Goal: Communication & Community: Answer question/provide support

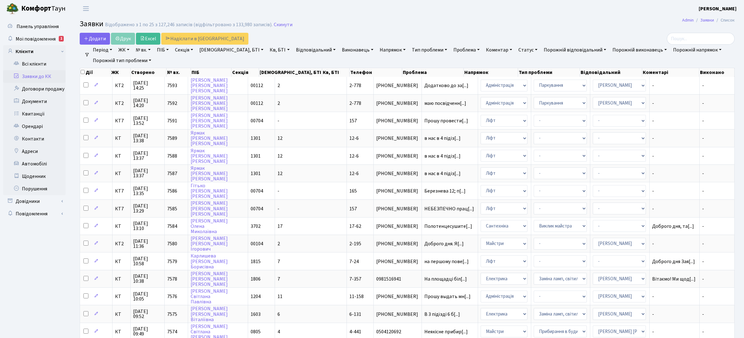
select select "25"
click at [37, 65] on link "Всі клієнти" at bounding box center [34, 64] width 62 height 12
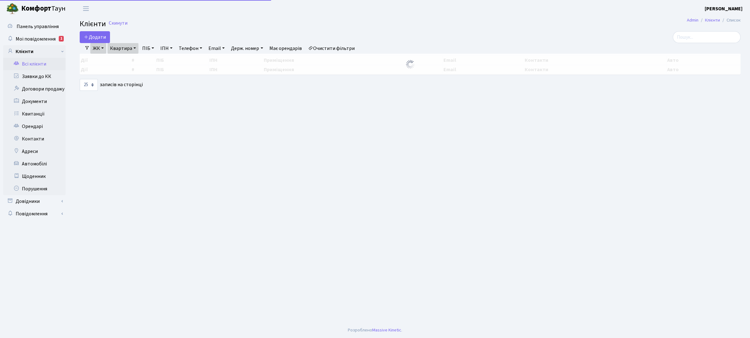
select select "25"
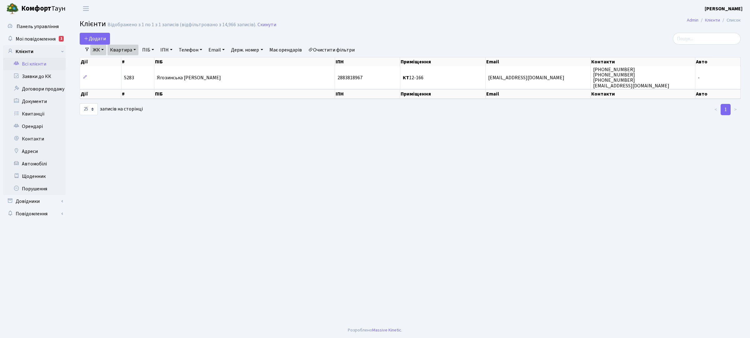
click at [102, 49] on link "ЖК" at bounding box center [98, 50] width 16 height 11
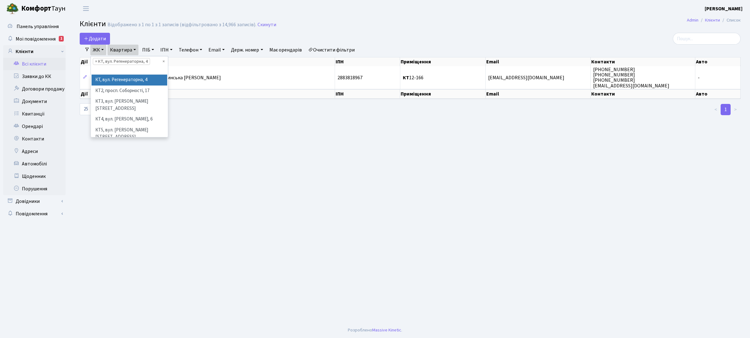
click at [115, 81] on li "КТ, вул. Регенераторна, 4" at bounding box center [130, 80] width 76 height 11
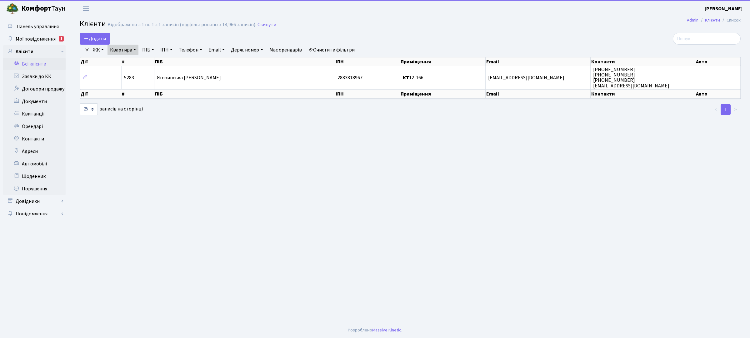
click at [126, 52] on link "Квартира" at bounding box center [122, 50] width 31 height 11
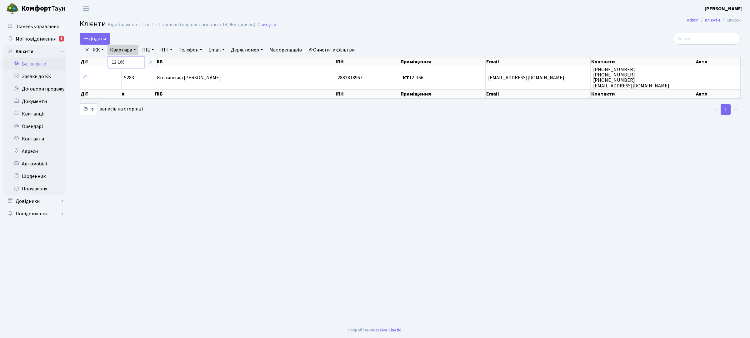
click at [127, 63] on input "12-166" at bounding box center [126, 62] width 37 height 12
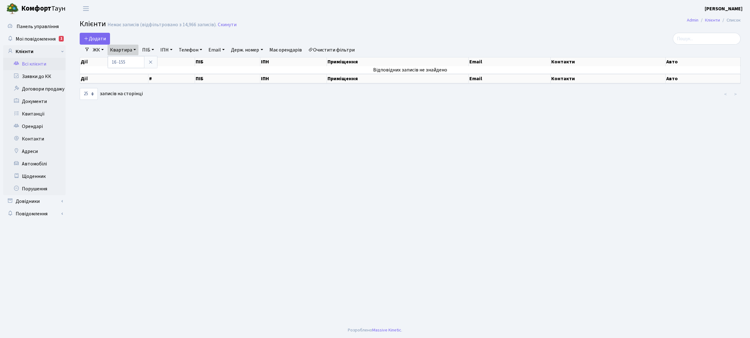
click at [101, 45] on link "ЖК" at bounding box center [98, 50] width 16 height 11
click at [108, 74] on li "КТ, вул. Регенераторна, 4" at bounding box center [130, 71] width 76 height 11
click at [129, 49] on link "Квартира" at bounding box center [122, 50] width 31 height 11
click at [121, 62] on input "16 -155" at bounding box center [126, 62] width 37 height 12
click at [120, 62] on input "16 -155" at bounding box center [126, 62] width 37 height 12
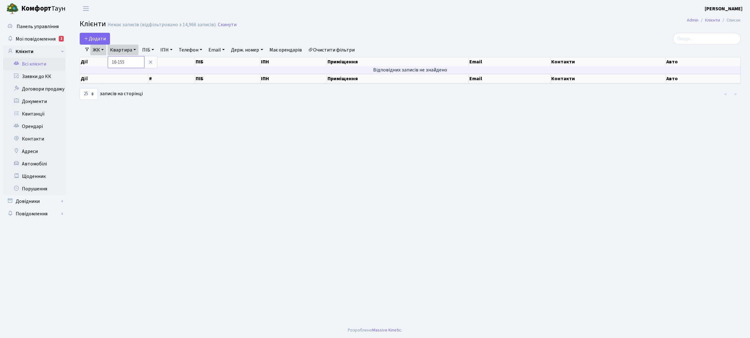
type input "16-155"
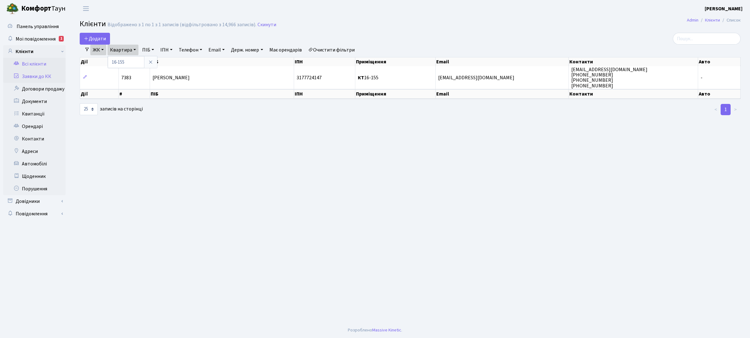
click at [46, 75] on link "Заявки до КК" at bounding box center [34, 76] width 62 height 12
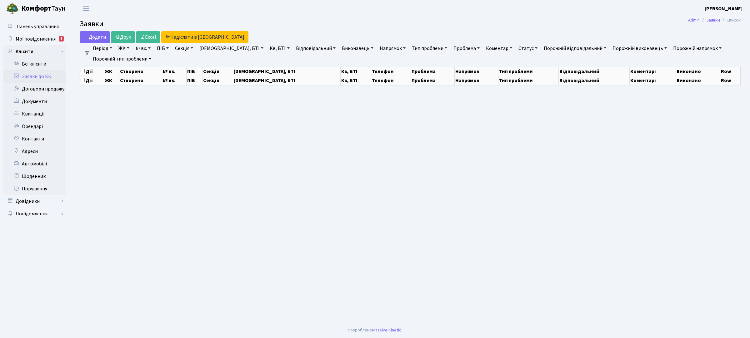
select select "25"
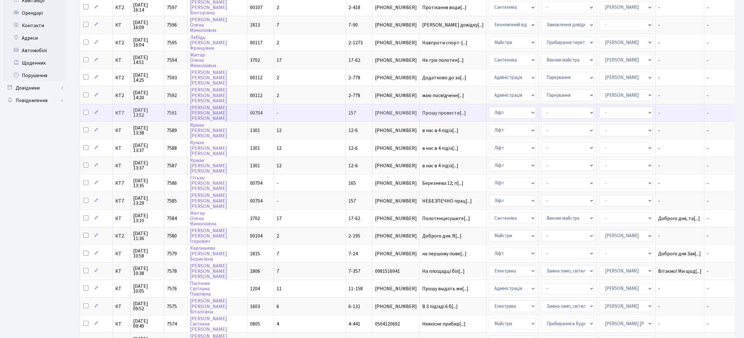
scroll to position [117, 0]
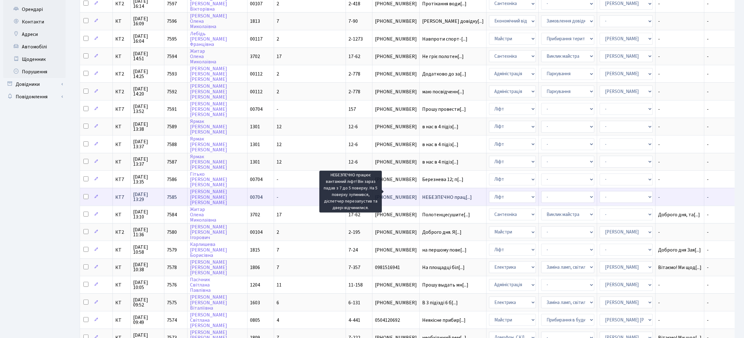
click at [422, 194] on span "НЕБЕЗПЕЧНО прац[...]" at bounding box center [447, 197] width 50 height 7
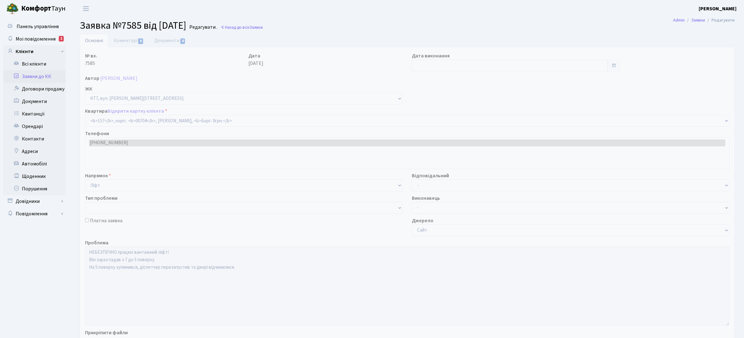
select select "18560"
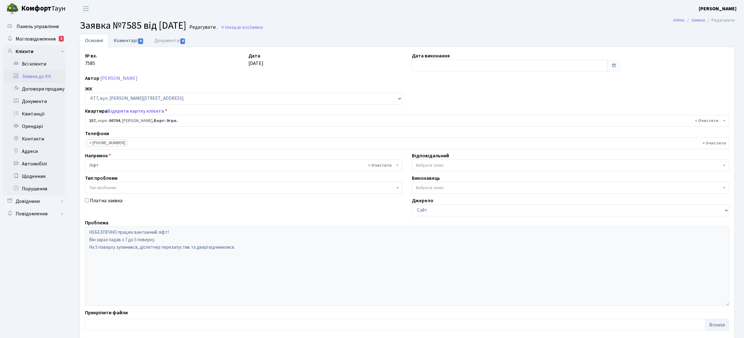
click at [131, 40] on link "Коментарі 0" at bounding box center [128, 40] width 41 height 13
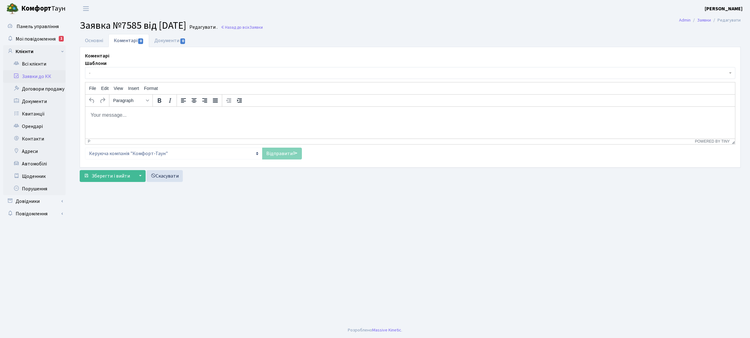
click at [190, 108] on html at bounding box center [409, 115] width 649 height 17
click at [280, 148] on link "Відправити" at bounding box center [282, 154] width 40 height 12
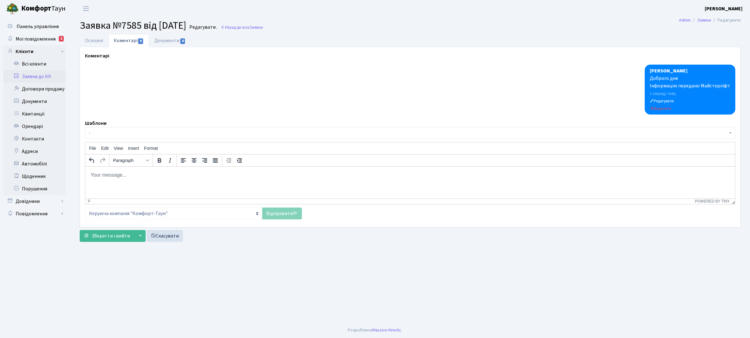
click at [39, 74] on link "Заявки до КК" at bounding box center [34, 76] width 62 height 12
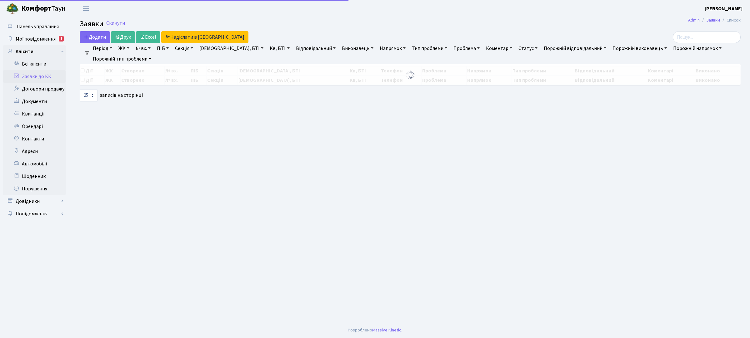
select select "25"
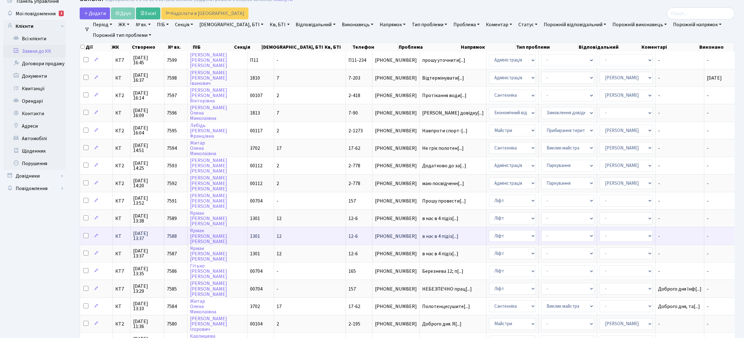
scroll to position [39, 0]
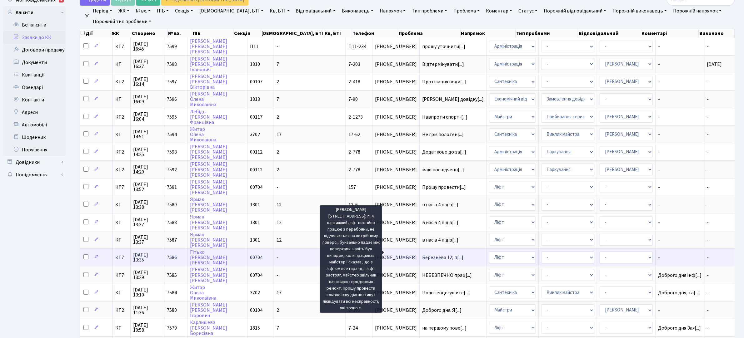
click at [422, 254] on span "Березнева 12; п[...]" at bounding box center [442, 257] width 41 height 7
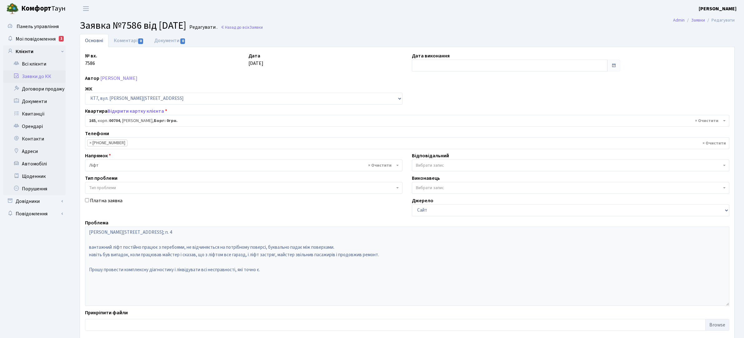
select select "18568"
click at [128, 41] on link "Коментарі 0" at bounding box center [128, 40] width 41 height 13
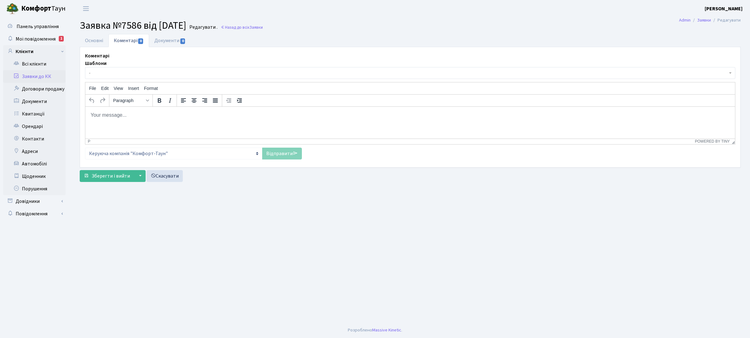
click at [187, 114] on p "Rich Text Area. Press ALT-0 for help." at bounding box center [409, 115] width 639 height 7
click at [277, 149] on link "Відправити" at bounding box center [282, 154] width 40 height 12
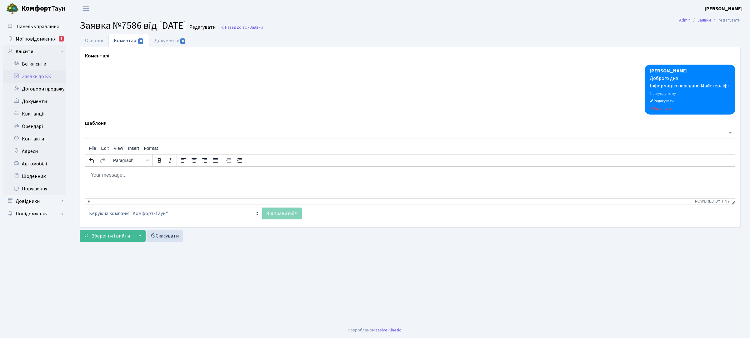
click at [47, 76] on link "Заявки до КК" at bounding box center [34, 76] width 62 height 12
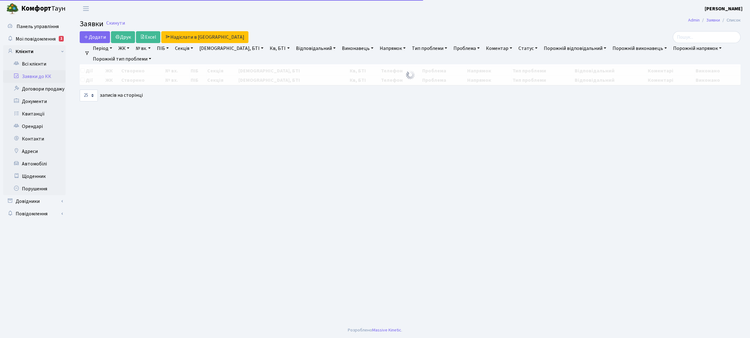
select select "25"
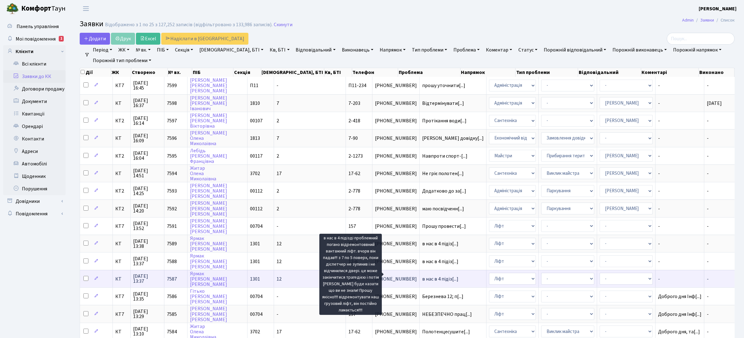
click at [422, 276] on span "в нас в 4 підіз[...]" at bounding box center [440, 279] width 36 height 7
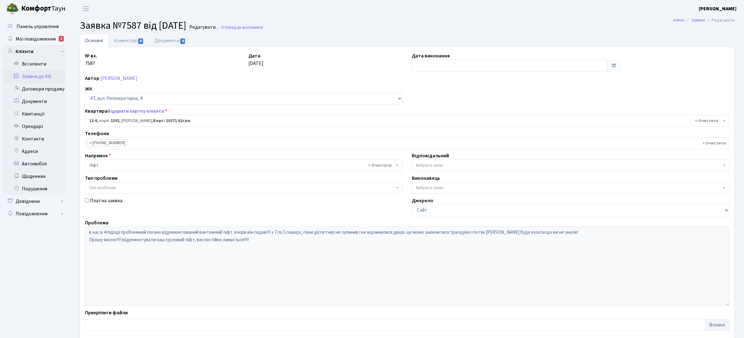
select select "7113"
click at [128, 42] on link "Коментарі 0" at bounding box center [128, 40] width 41 height 13
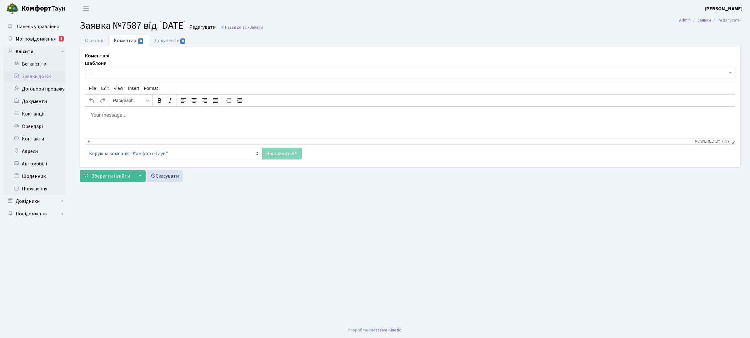
click at [181, 115] on p "Rich Text Area. Press ALT-0 for help." at bounding box center [409, 115] width 639 height 7
click at [277, 154] on link "Відправити" at bounding box center [282, 154] width 40 height 12
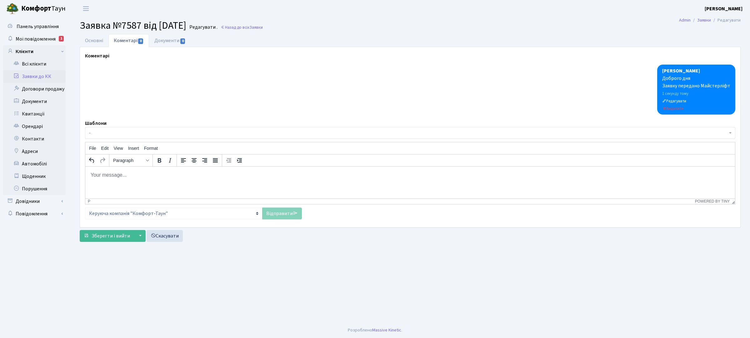
click at [49, 75] on link "Заявки до КК" at bounding box center [34, 76] width 62 height 12
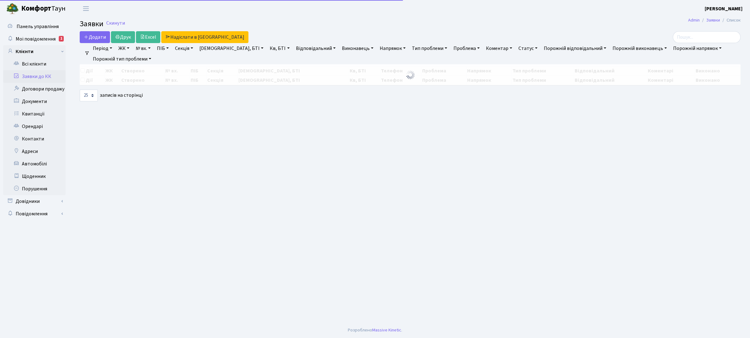
select select "25"
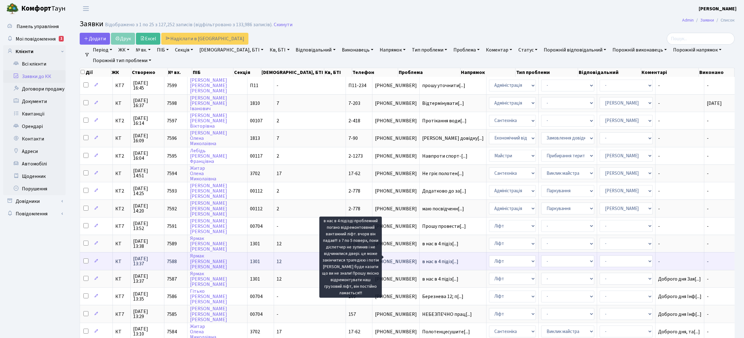
click at [422, 258] on span "в нас в 4 підіз[...]" at bounding box center [440, 261] width 36 height 7
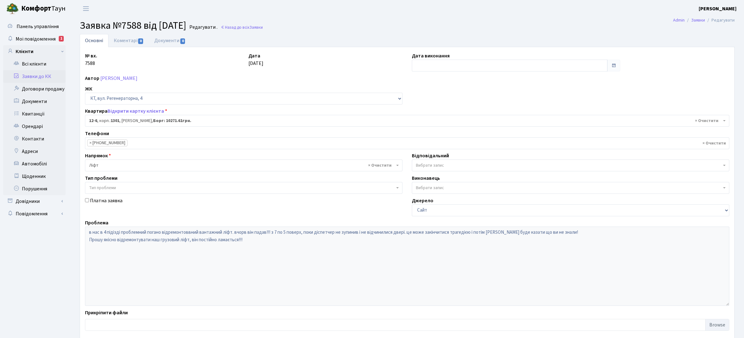
select select "7113"
click at [127, 41] on link "Коментарі 0" at bounding box center [128, 40] width 41 height 13
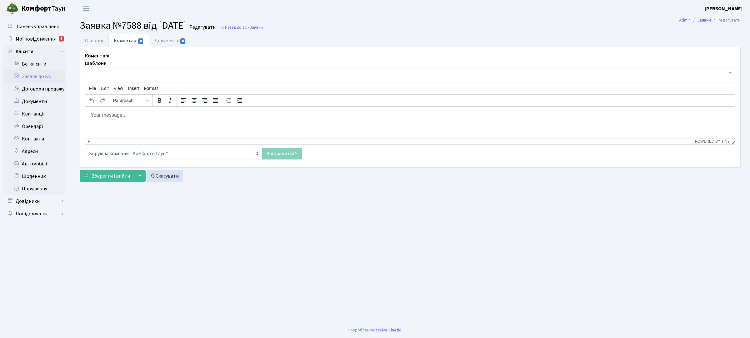
click at [169, 113] on p "Rich Text Area. Press ALT-0 for help." at bounding box center [409, 115] width 639 height 7
click at [274, 157] on link "Відправити" at bounding box center [282, 154] width 40 height 12
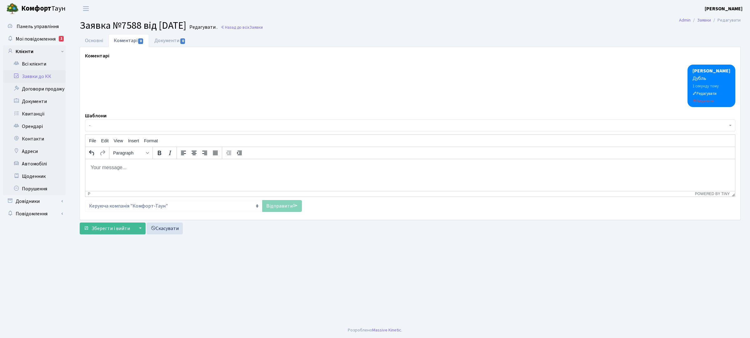
click at [44, 75] on link "Заявки до КК" at bounding box center [34, 76] width 62 height 12
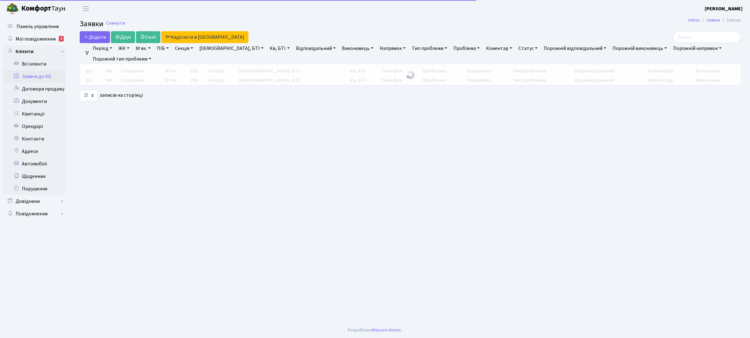
select select "25"
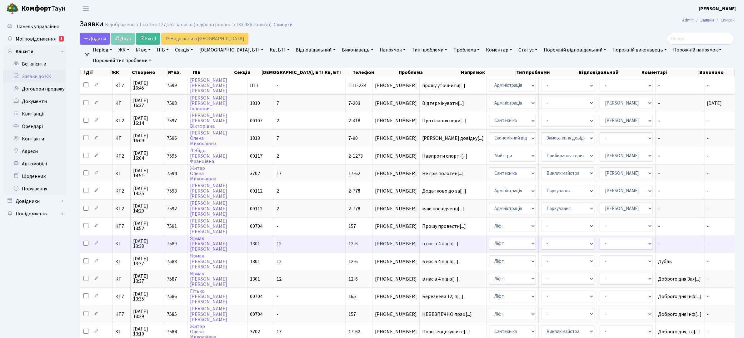
click at [434, 243] on td "в нас в 4 підіз[...]" at bounding box center [452, 243] width 67 height 17
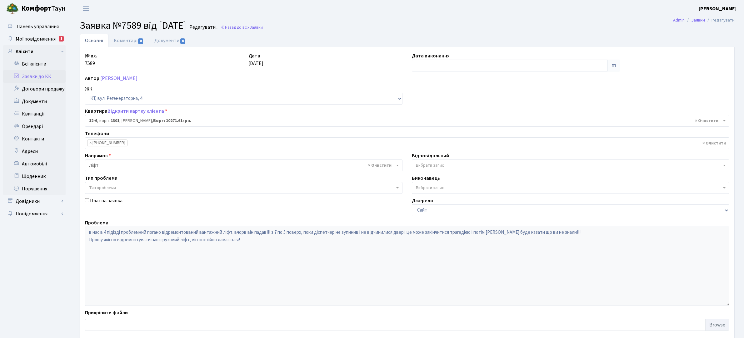
select select "7113"
click at [115, 42] on link "Коментарі 0" at bounding box center [128, 40] width 41 height 13
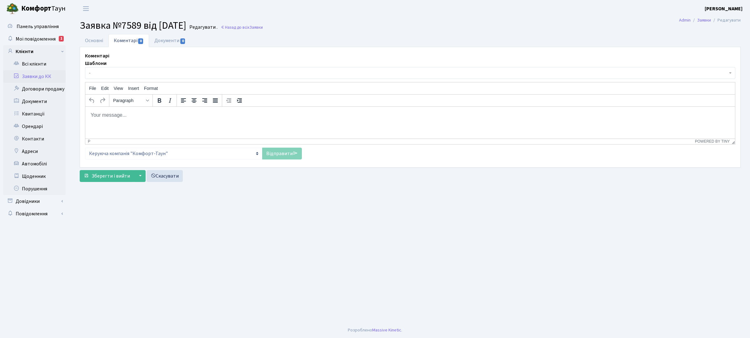
click at [142, 116] on p "Rich Text Area. Press ALT-0 for help." at bounding box center [409, 115] width 639 height 7
click at [283, 158] on link "Відправити" at bounding box center [282, 154] width 40 height 12
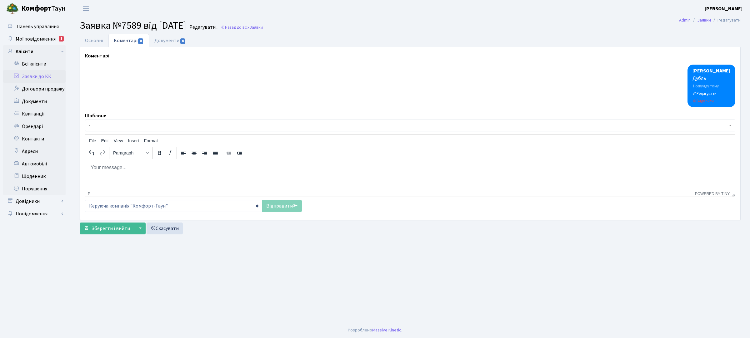
click at [46, 77] on link "Заявки до КК" at bounding box center [34, 76] width 62 height 12
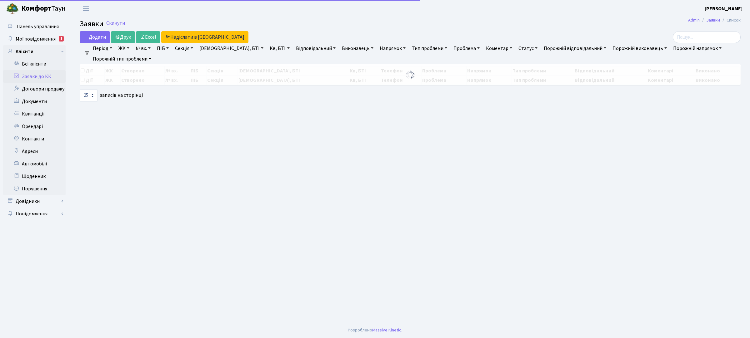
select select "25"
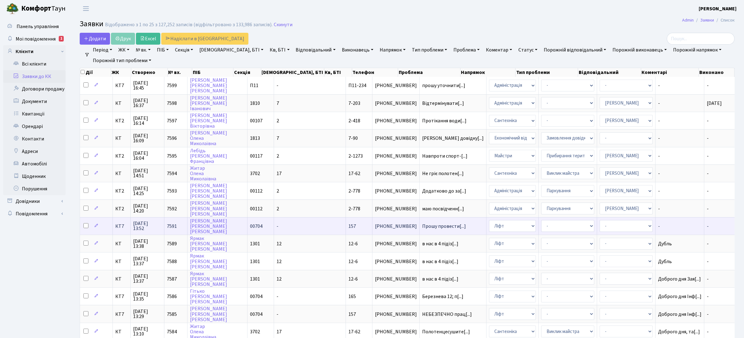
click at [375, 224] on span "[PHONE_NUMBER]" at bounding box center [396, 226] width 42 height 5
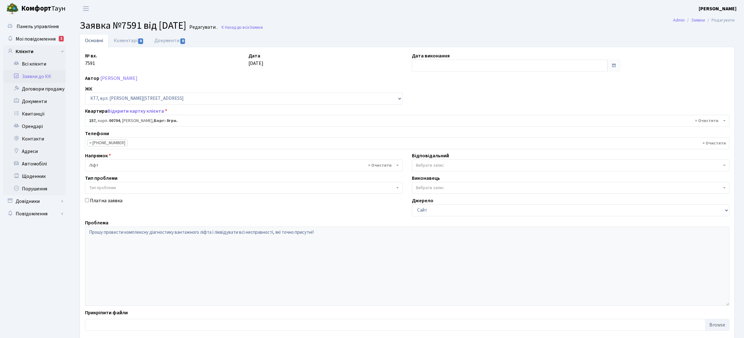
select select "18560"
click at [122, 41] on link "Коментарі 0" at bounding box center [128, 40] width 41 height 13
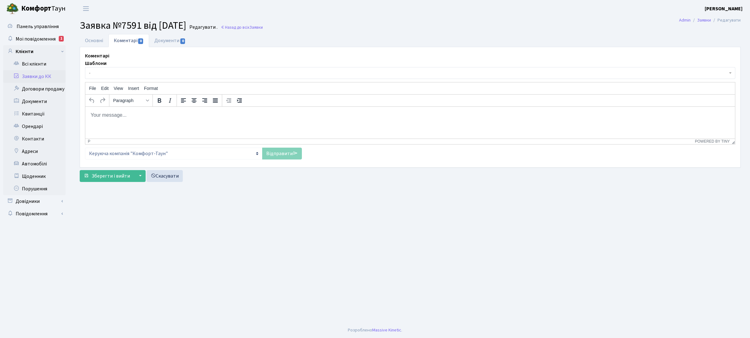
click at [165, 116] on p "Rich Text Area. Press ALT-0 for help." at bounding box center [409, 115] width 639 height 7
click at [272, 160] on link "Відправити" at bounding box center [282, 154] width 40 height 12
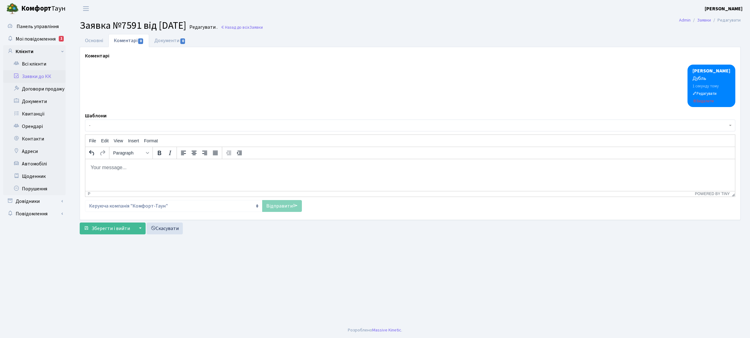
click at [34, 74] on link "Заявки до КК" at bounding box center [34, 76] width 62 height 12
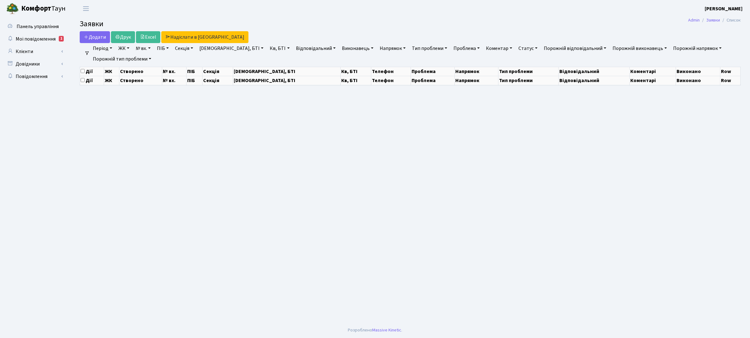
select select "25"
